Goal: Task Accomplishment & Management: Manage account settings

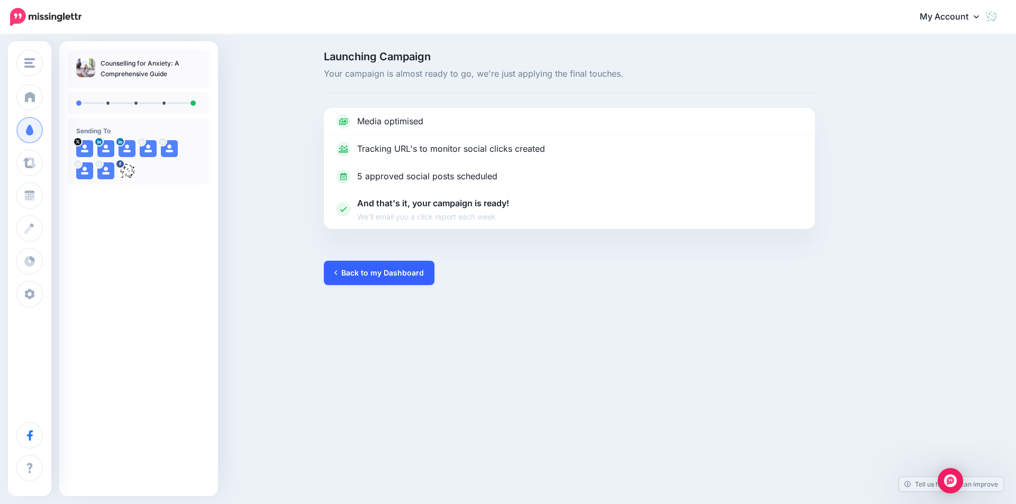
click at [392, 276] on link "Back to my Dashboard" at bounding box center [379, 273] width 111 height 24
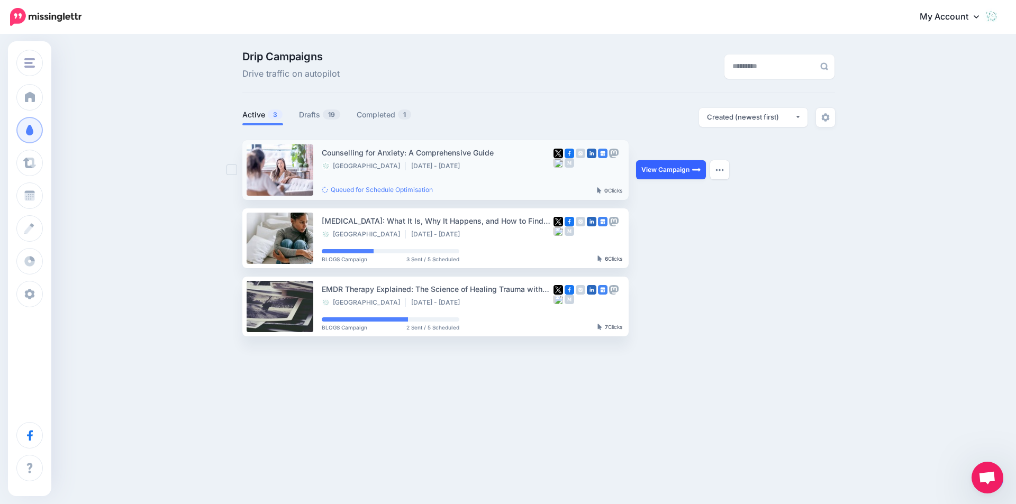
click at [660, 168] on link "View Campaign" at bounding box center [671, 169] width 70 height 19
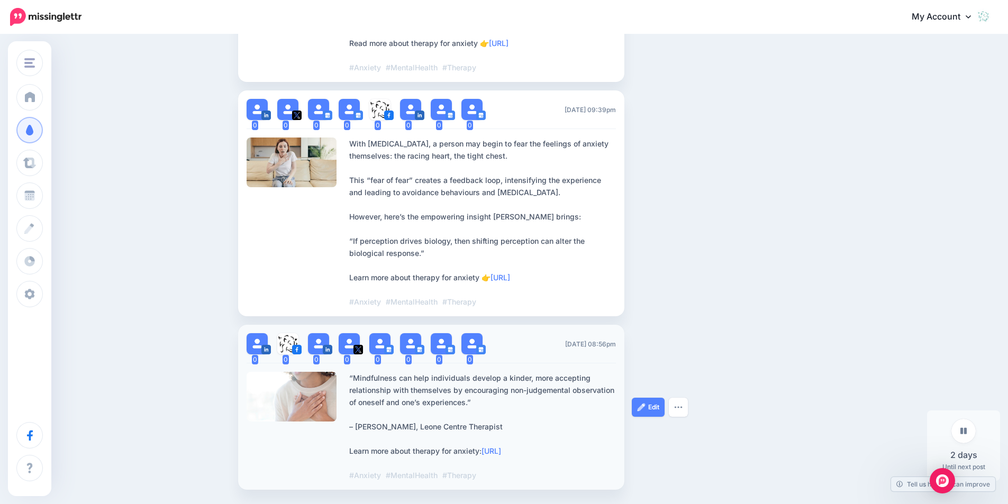
scroll to position [1002, 0]
